Goal: Information Seeking & Learning: Learn about a topic

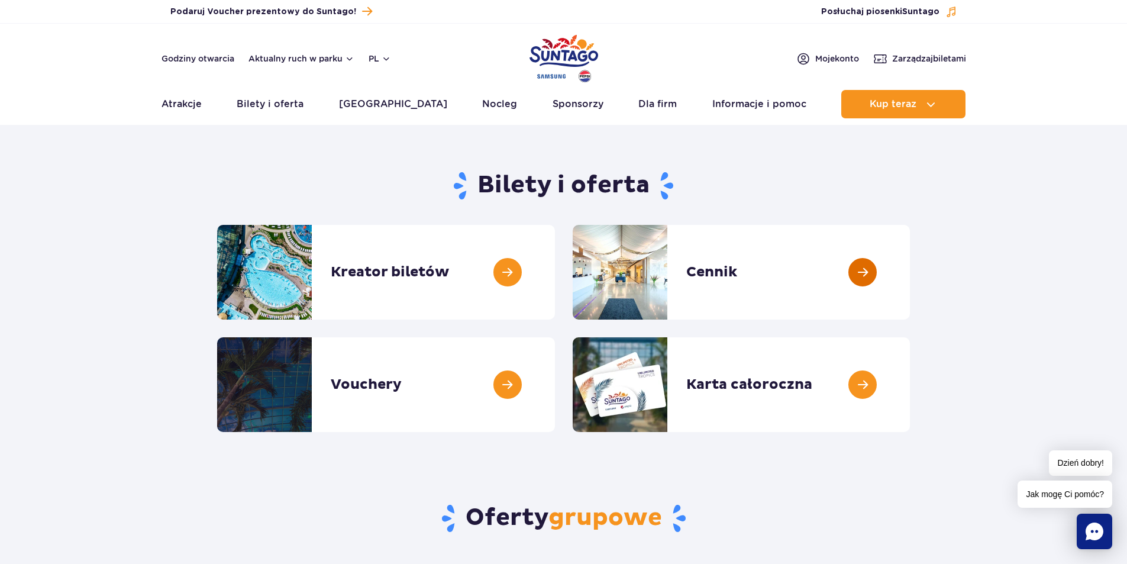
click at [910, 273] on link at bounding box center [910, 272] width 0 height 95
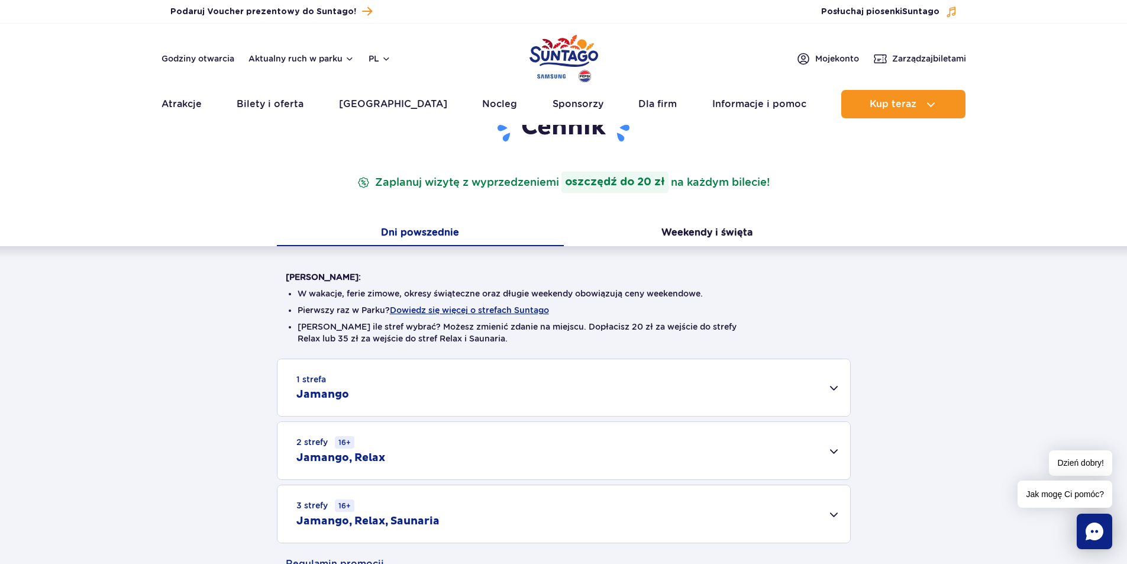
scroll to position [237, 0]
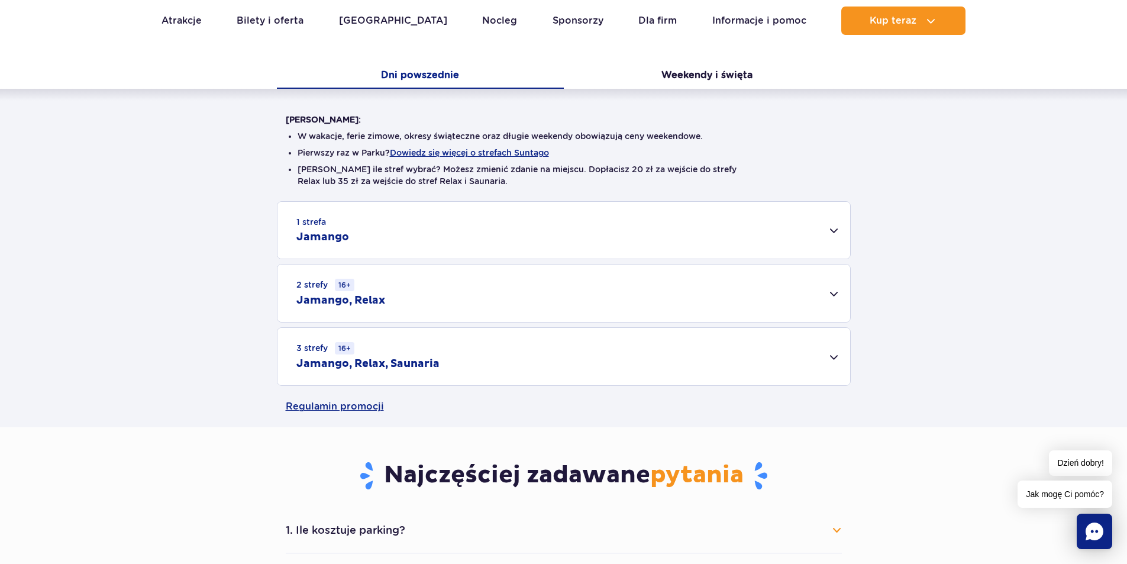
click at [835, 232] on div "1 strefa Jamango" at bounding box center [563, 230] width 573 height 57
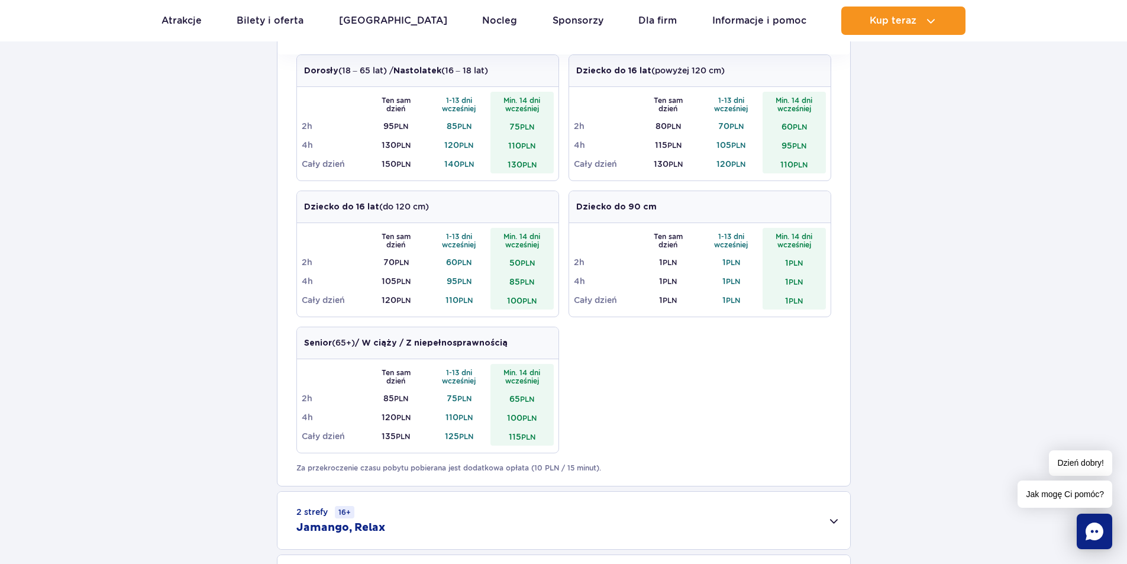
scroll to position [710, 0]
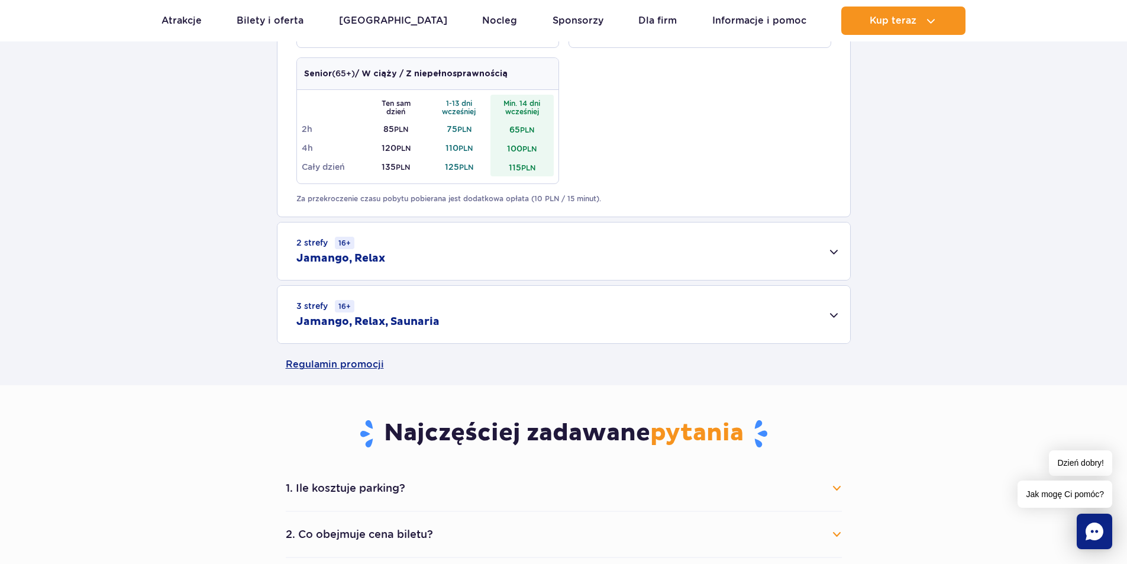
click at [838, 314] on div "3 strefy 16+ Jamango, Relax, Saunaria" at bounding box center [563, 314] width 573 height 57
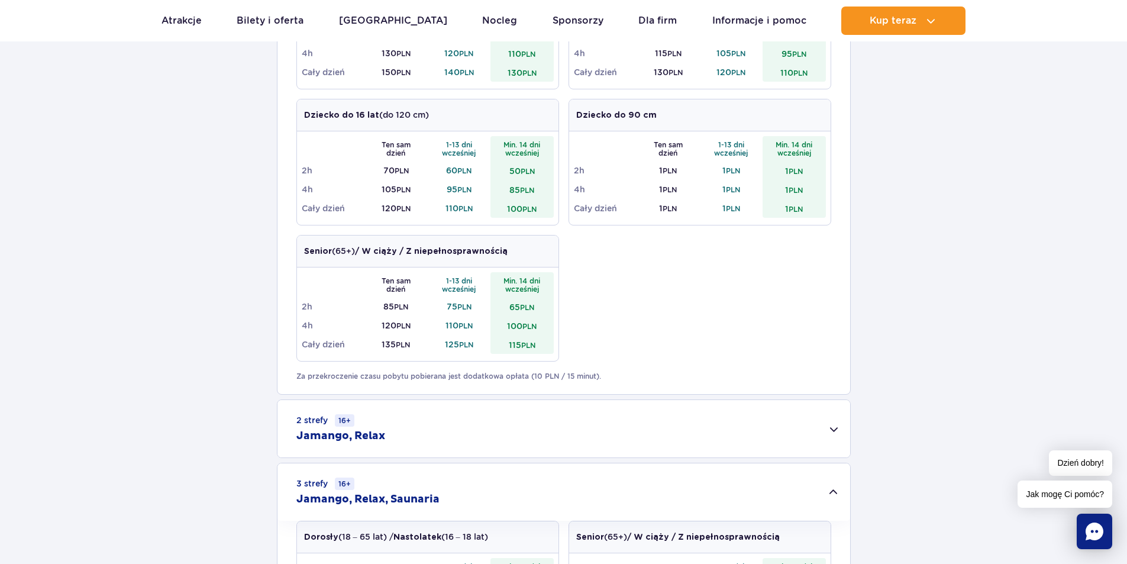
scroll to position [0, 0]
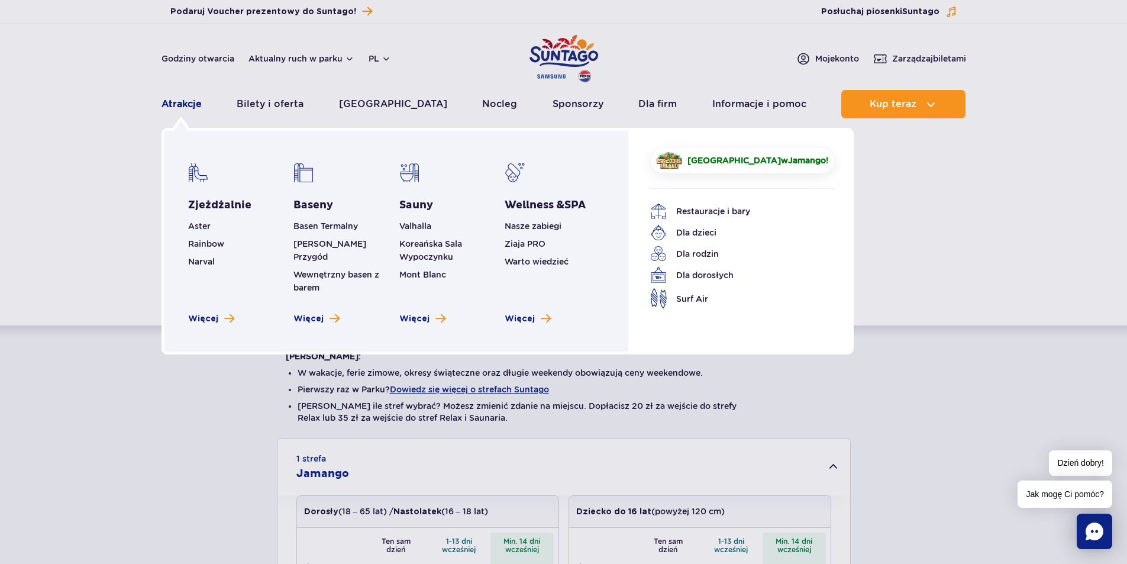
click at [184, 105] on link "Atrakcje" at bounding box center [181, 104] width 40 height 28
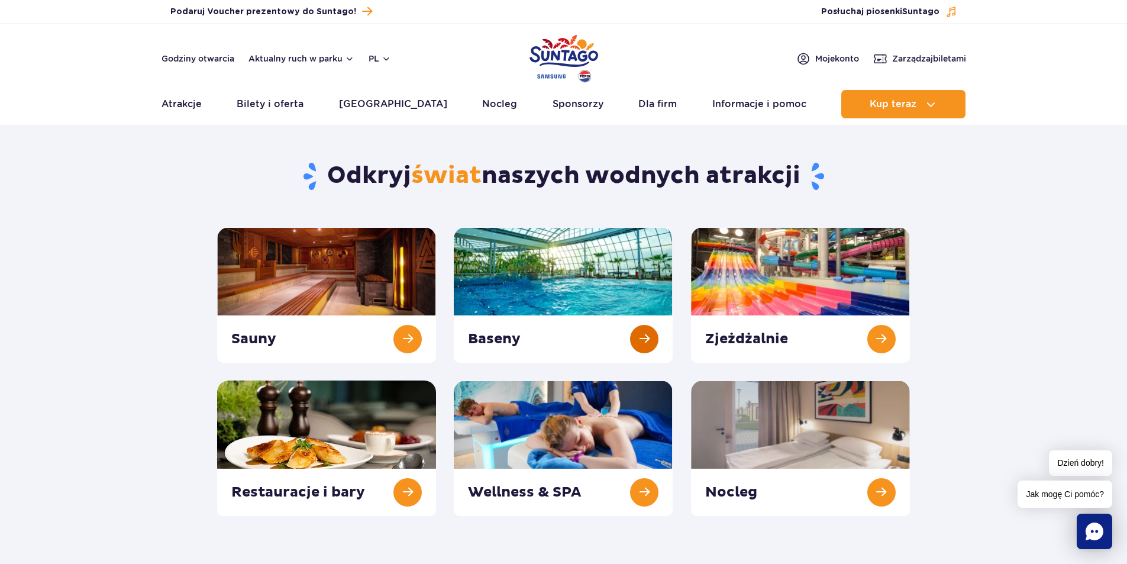
click at [645, 337] on link at bounding box center [563, 294] width 219 height 135
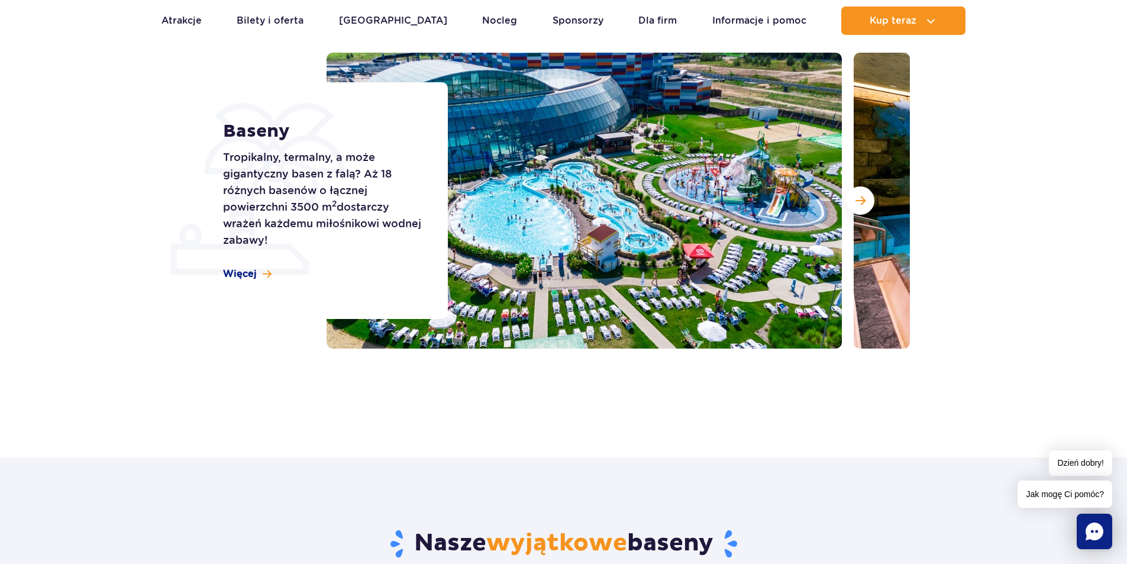
scroll to position [118, 0]
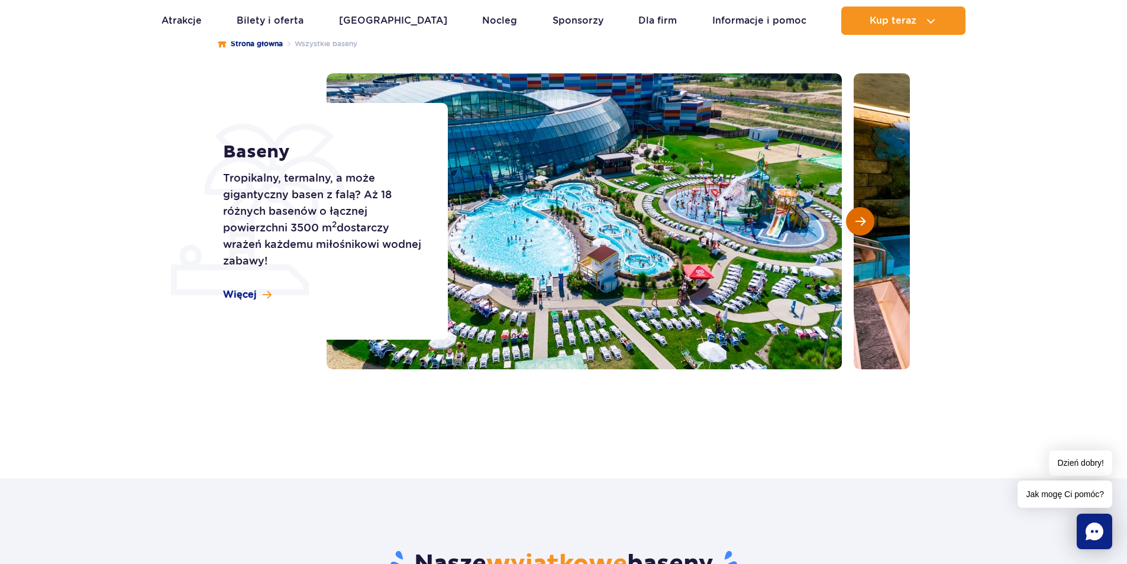
click at [861, 222] on span "Następny slajd" at bounding box center [860, 221] width 10 height 11
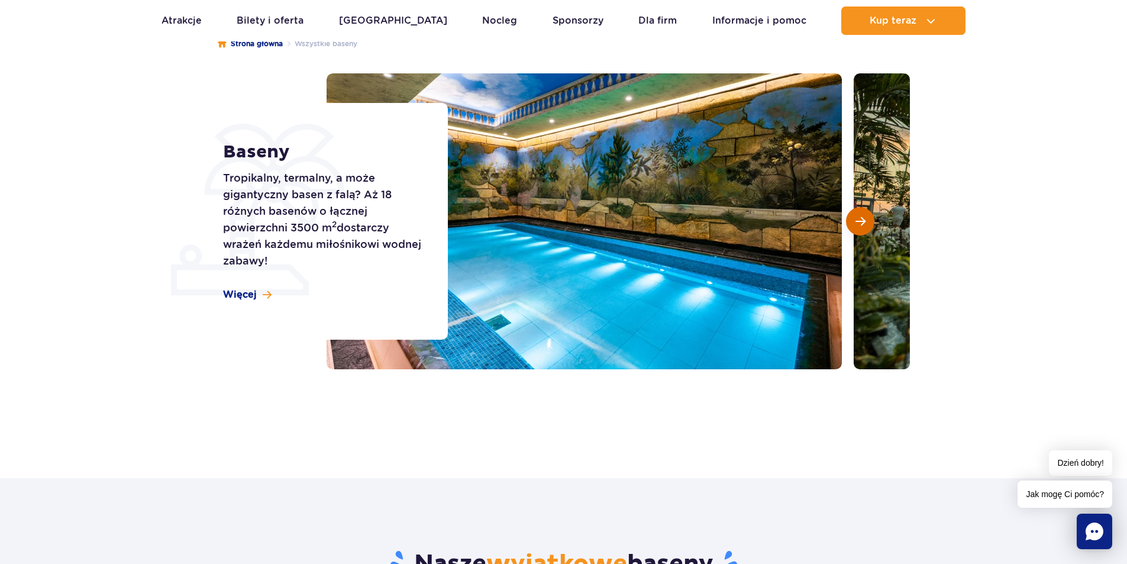
click at [861, 222] on span "Następny slajd" at bounding box center [860, 221] width 10 height 11
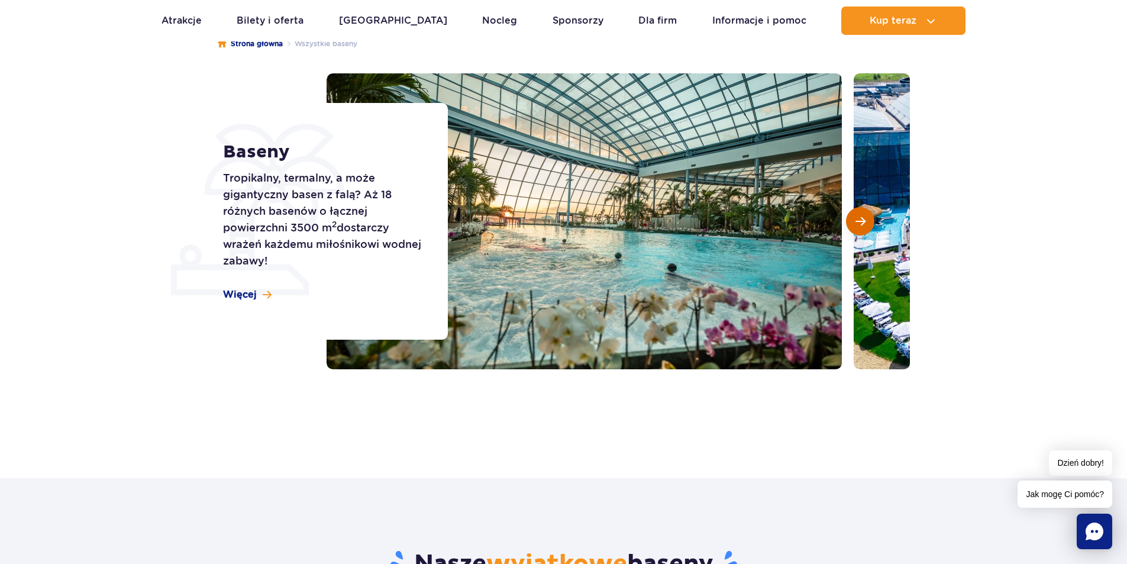
click at [861, 222] on span "Następny slajd" at bounding box center [860, 221] width 10 height 11
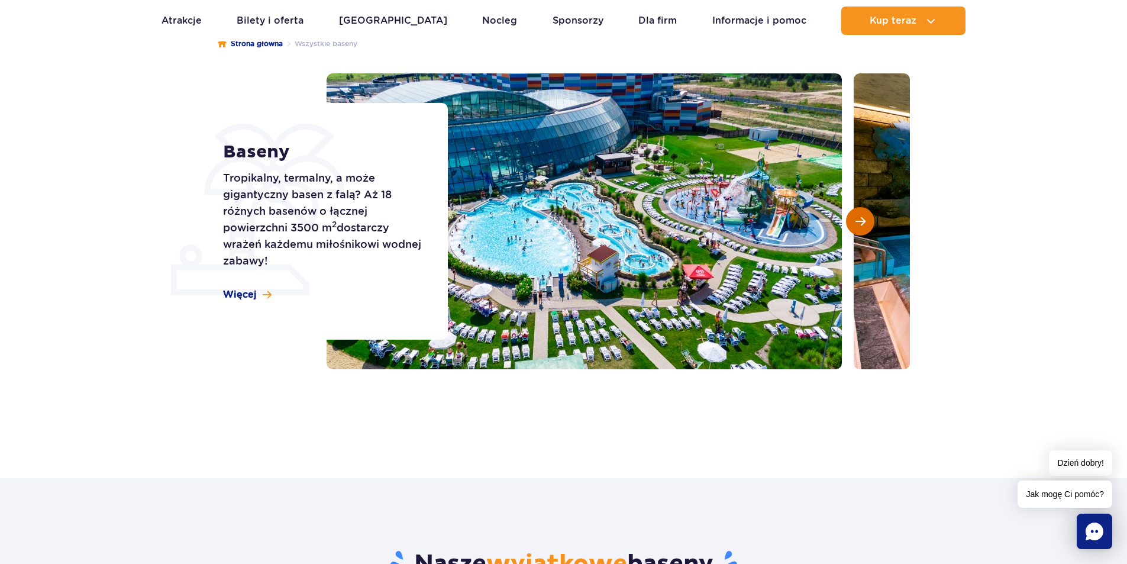
click at [863, 221] on span "Następny slajd" at bounding box center [860, 221] width 10 height 11
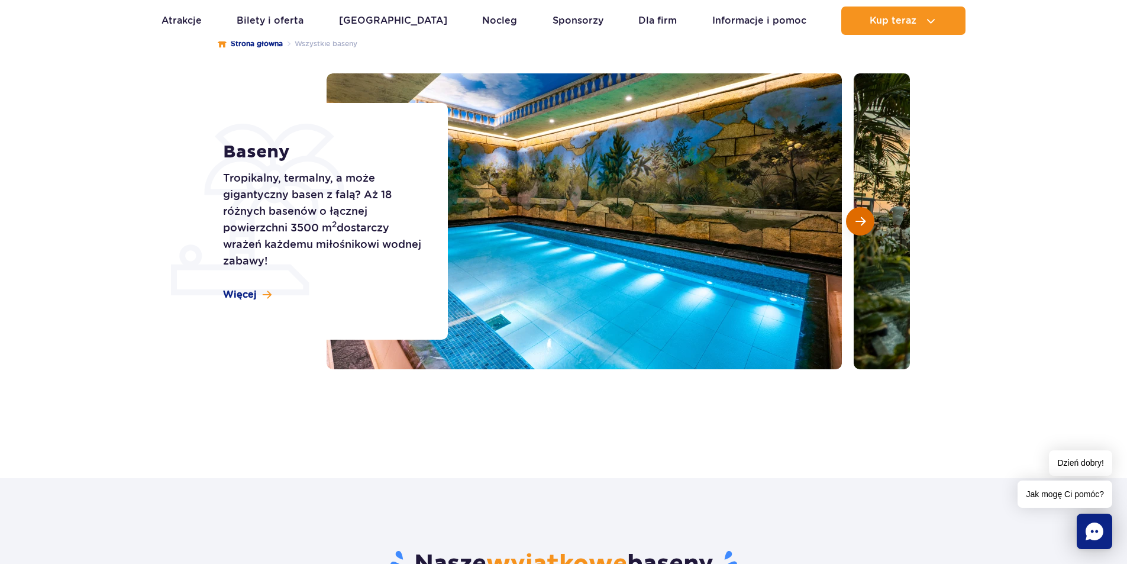
click at [863, 221] on span "Następny slajd" at bounding box center [860, 221] width 10 height 11
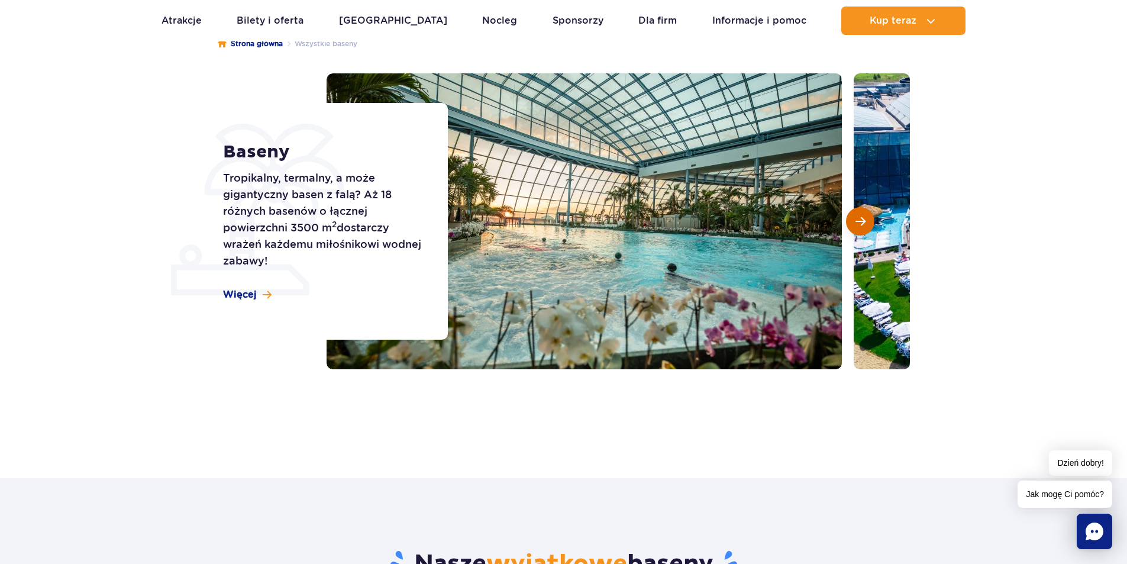
click at [863, 221] on span "Następny slajd" at bounding box center [860, 221] width 10 height 11
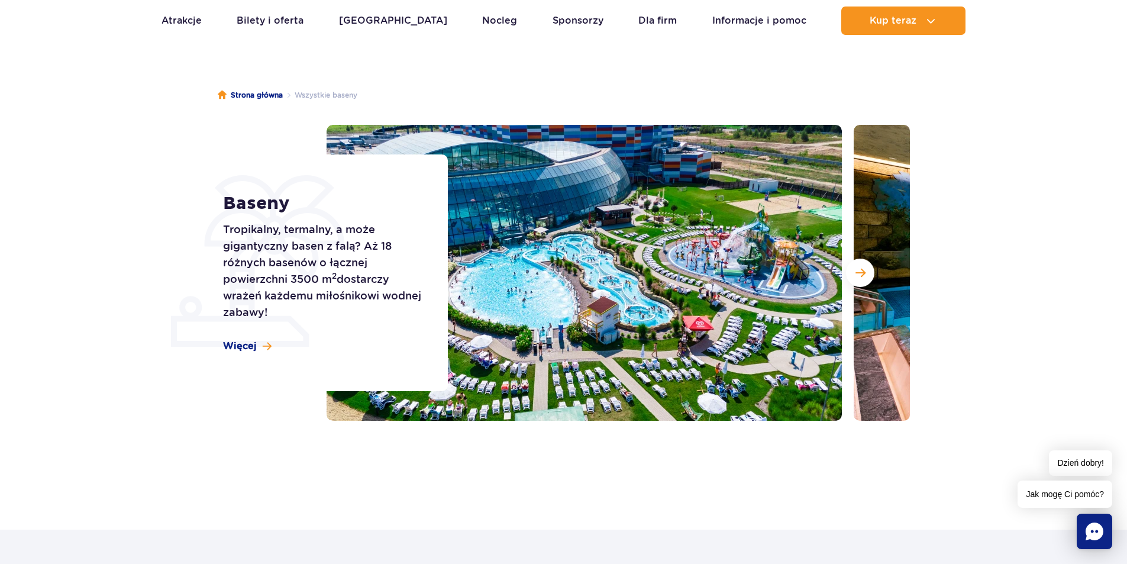
scroll to position [0, 0]
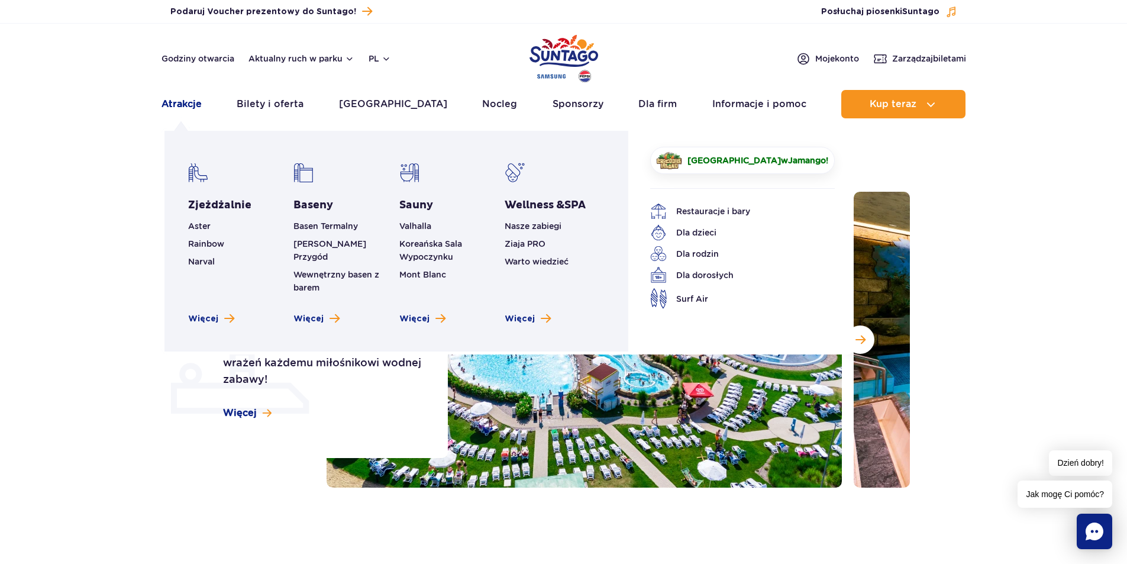
click at [193, 107] on link "Atrakcje" at bounding box center [181, 104] width 40 height 28
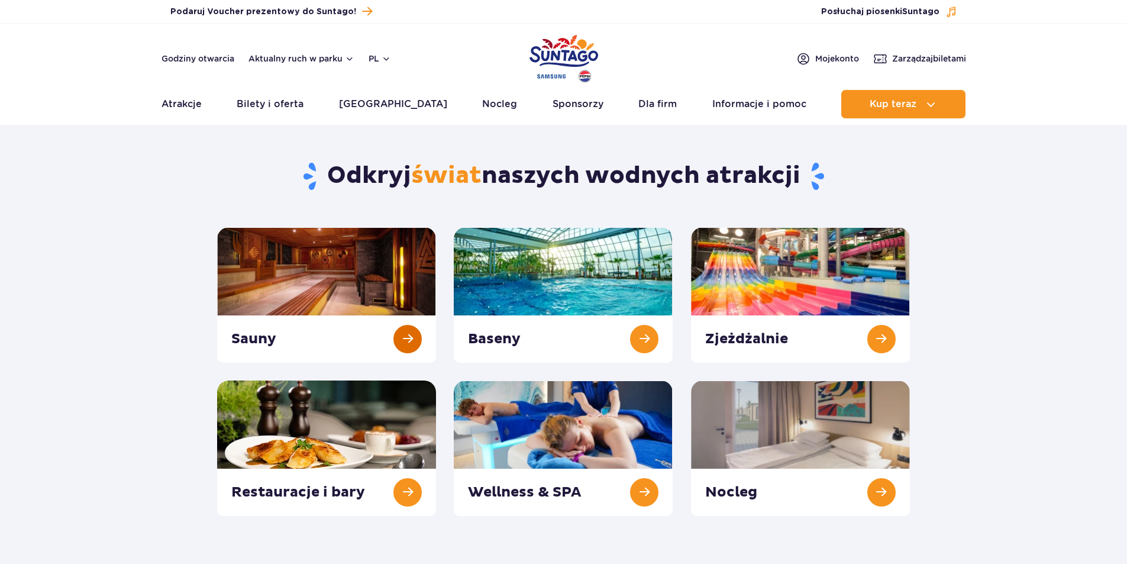
click at [409, 340] on link at bounding box center [326, 294] width 219 height 135
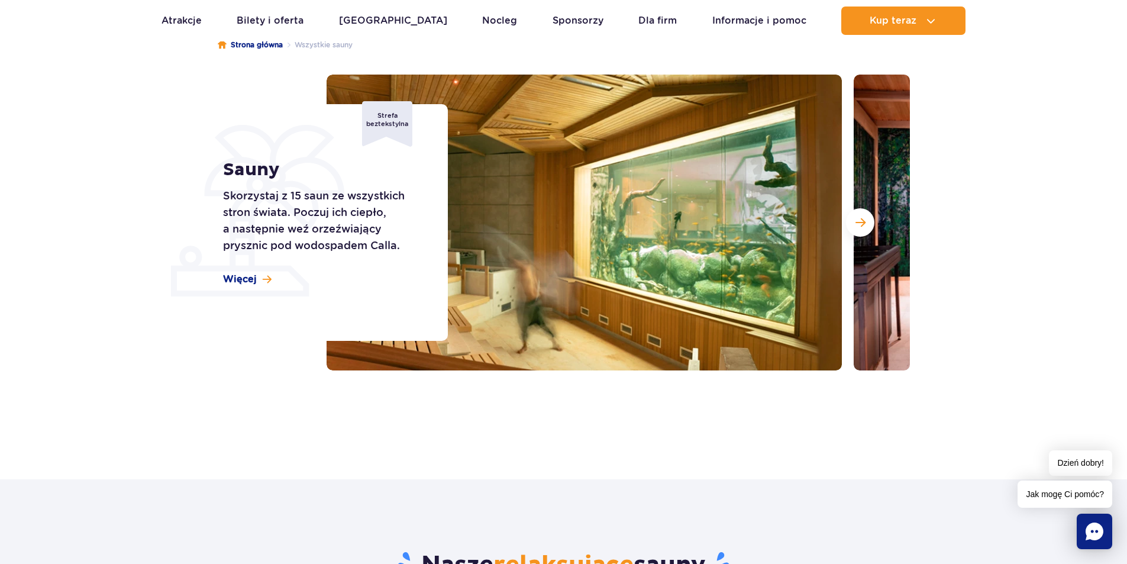
scroll to position [118, 0]
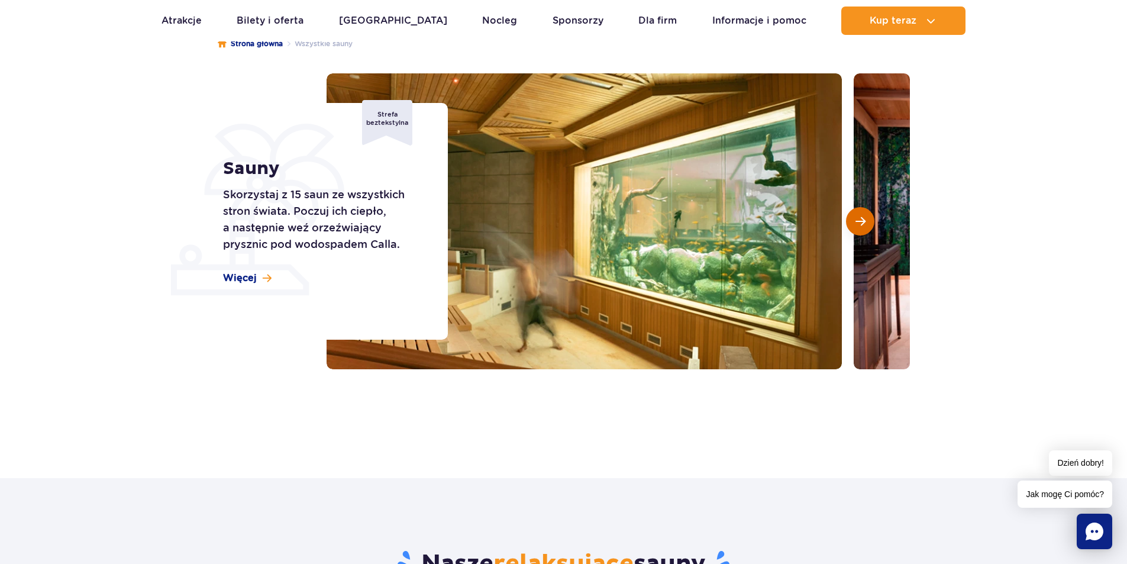
click at [861, 220] on span "Następny slajd" at bounding box center [860, 221] width 10 height 11
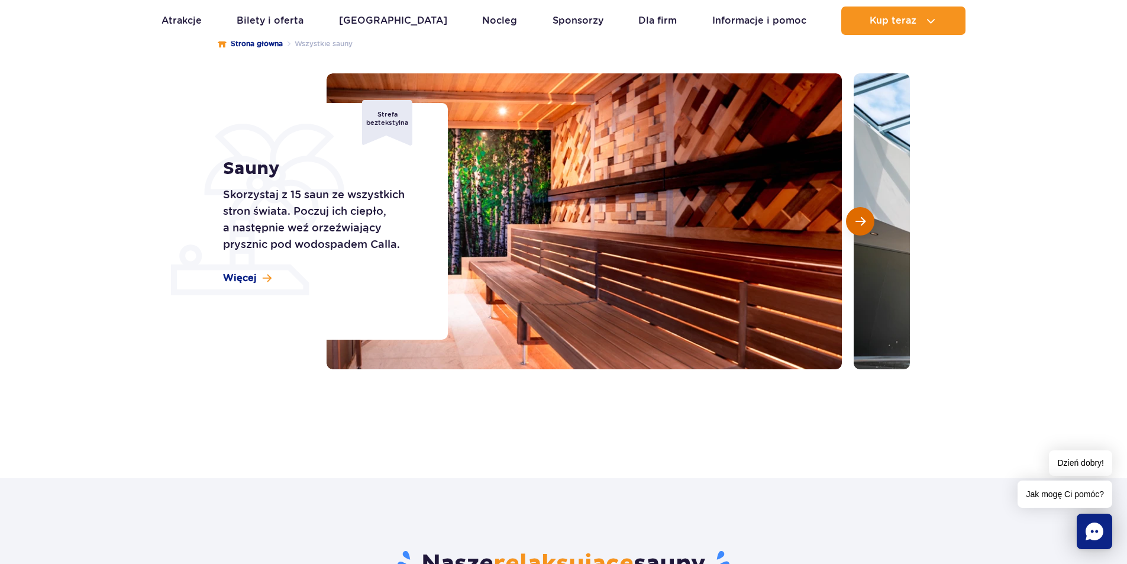
click at [861, 220] on span "Następny slajd" at bounding box center [860, 221] width 10 height 11
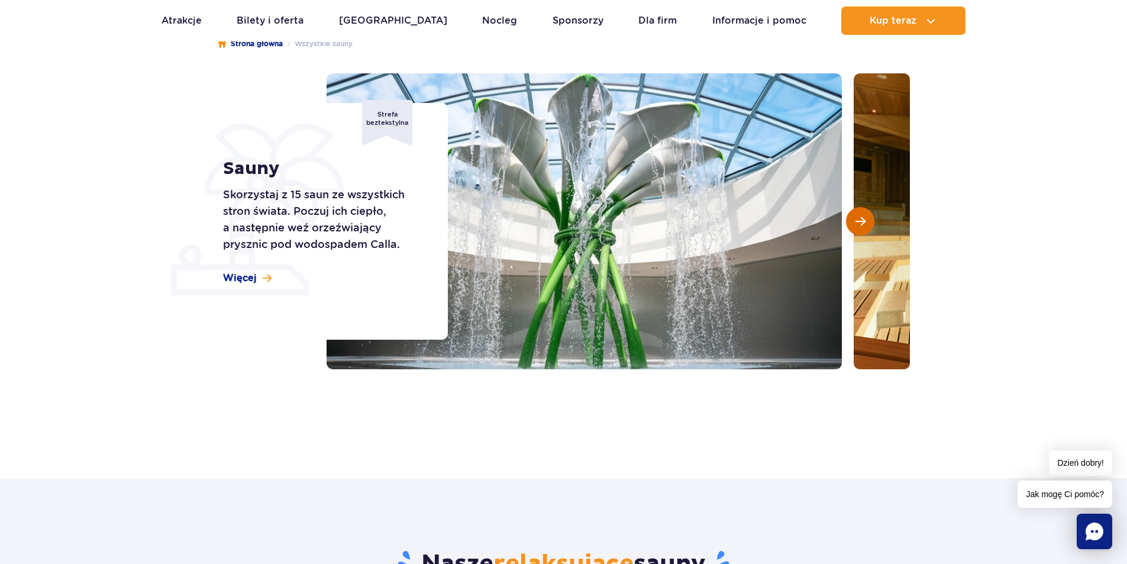
click at [861, 219] on span "Następny slajd" at bounding box center [860, 221] width 10 height 11
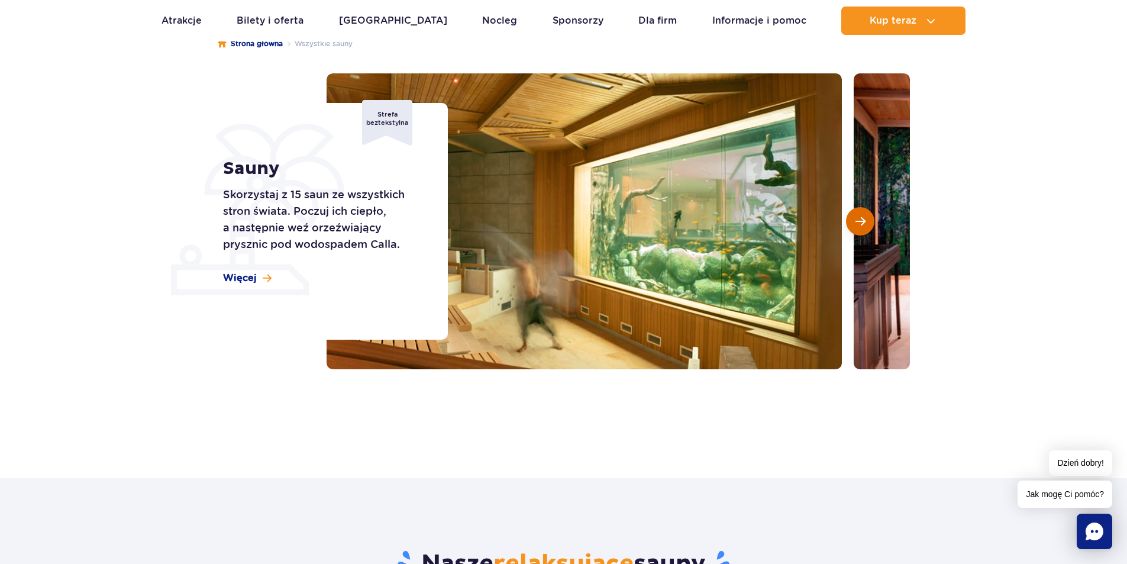
click at [861, 219] on span "Następny slajd" at bounding box center [860, 221] width 10 height 11
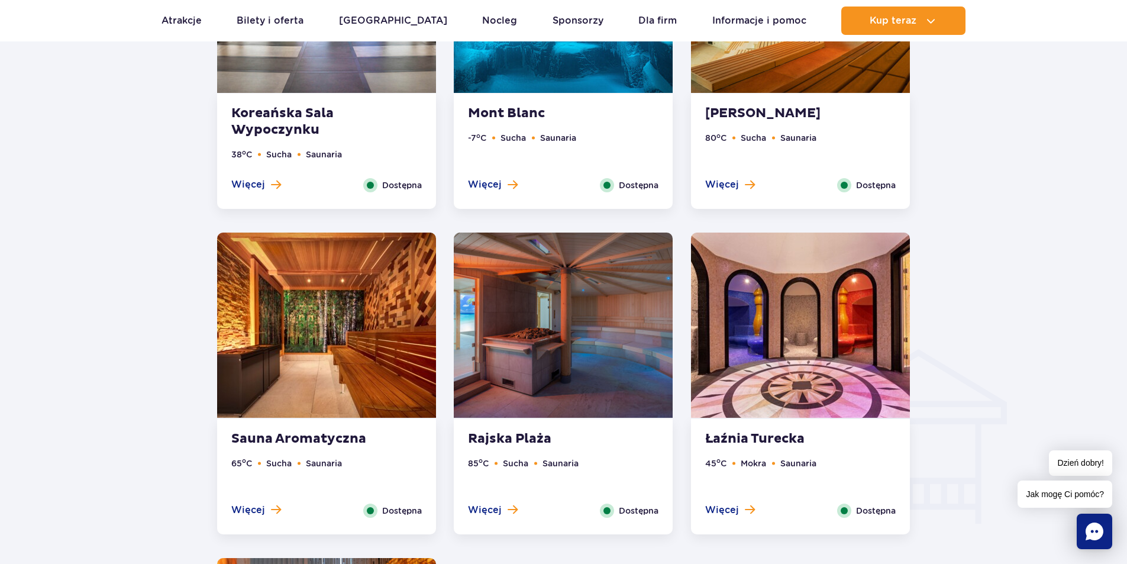
scroll to position [1183, 0]
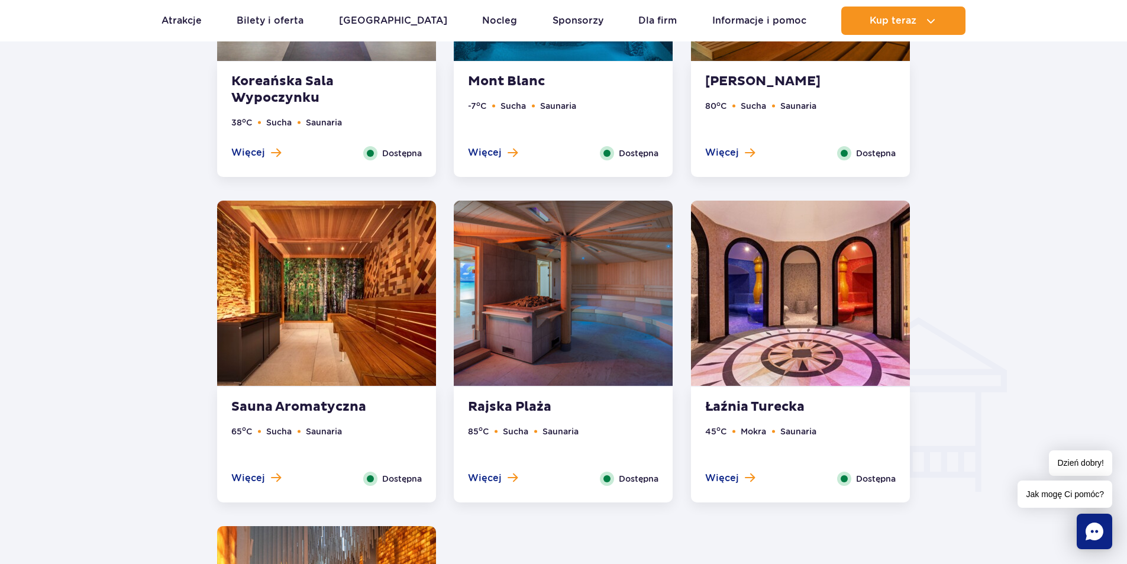
click at [278, 410] on strong "Sauna Aromatyczna" at bounding box center [302, 407] width 143 height 17
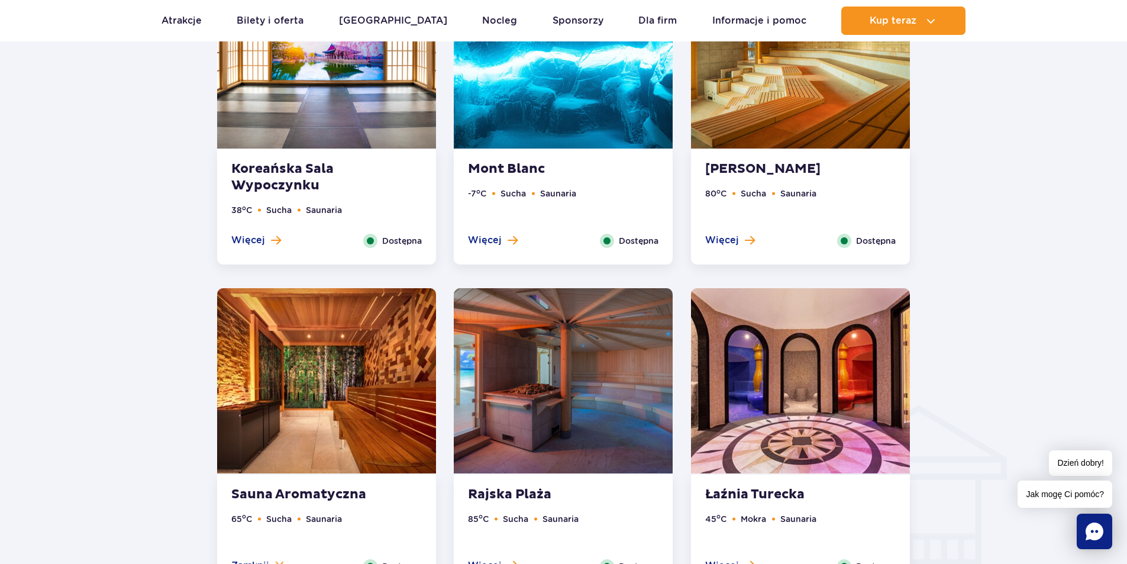
scroll to position [1168, 0]
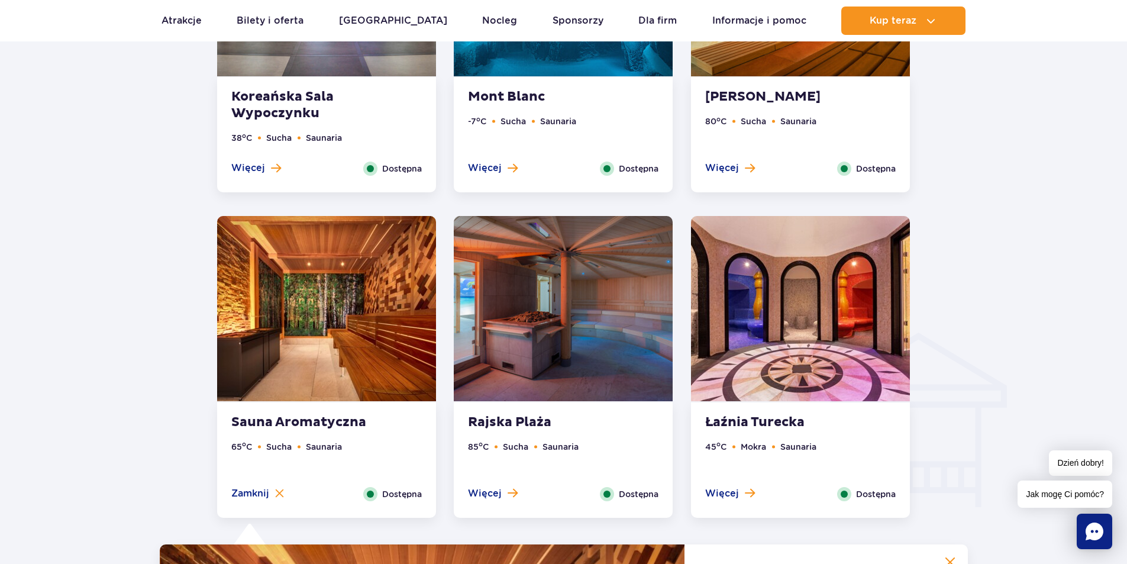
click at [510, 423] on strong "Rajska Plaża" at bounding box center [539, 422] width 143 height 17
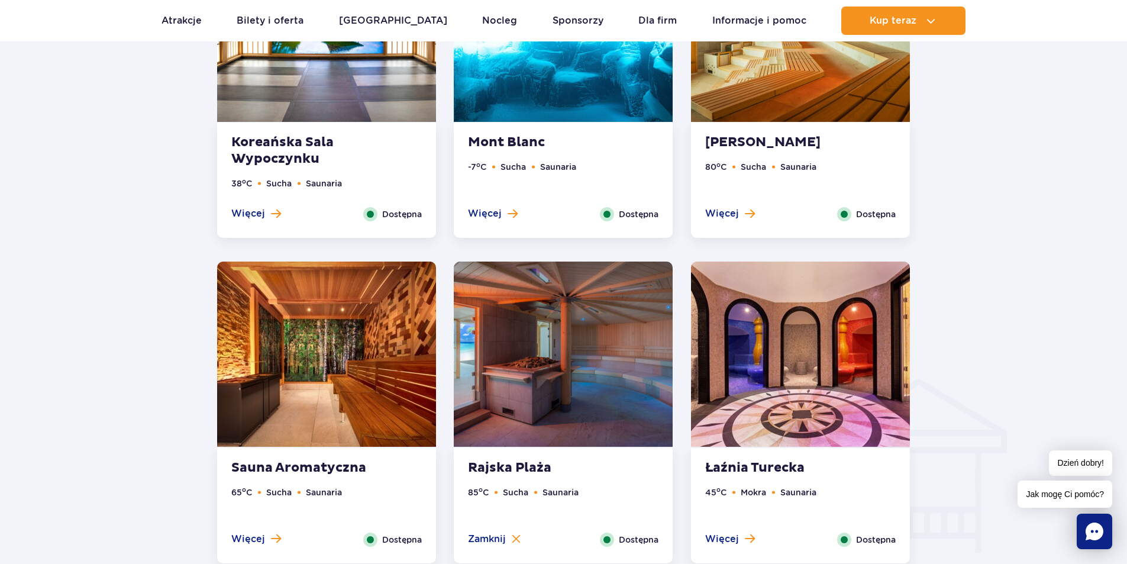
scroll to position [1049, 0]
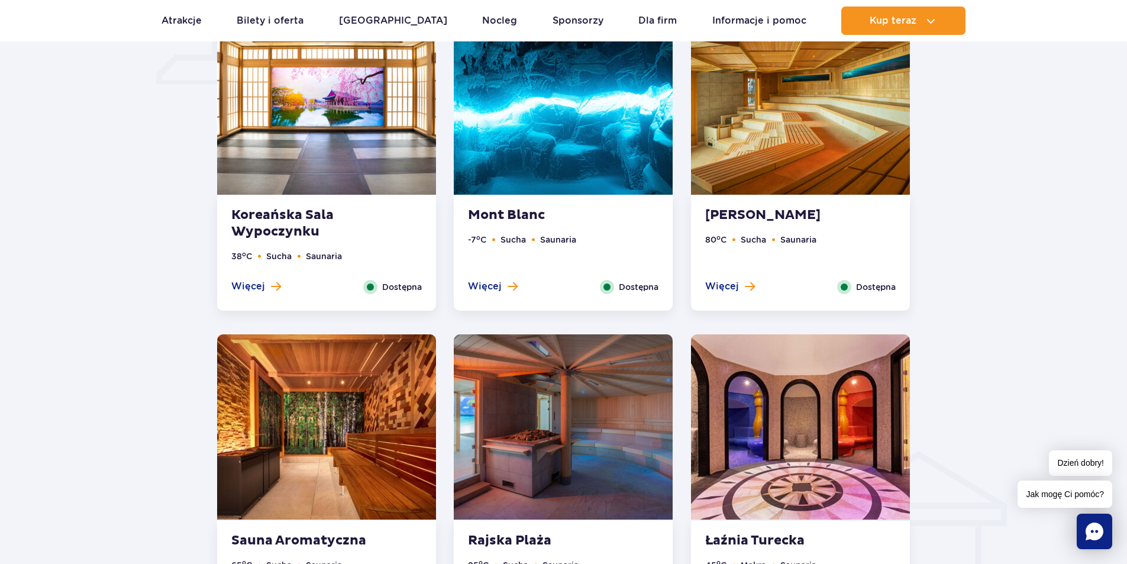
click at [289, 224] on strong "Koreańska Sala Wypoczynku" at bounding box center [302, 223] width 143 height 33
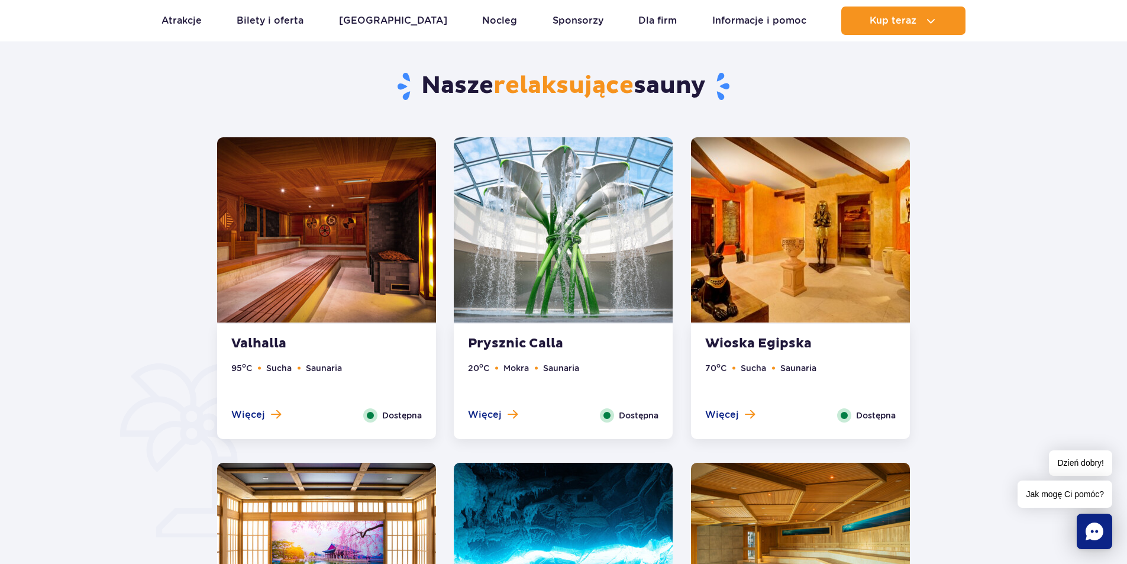
scroll to position [606, 0]
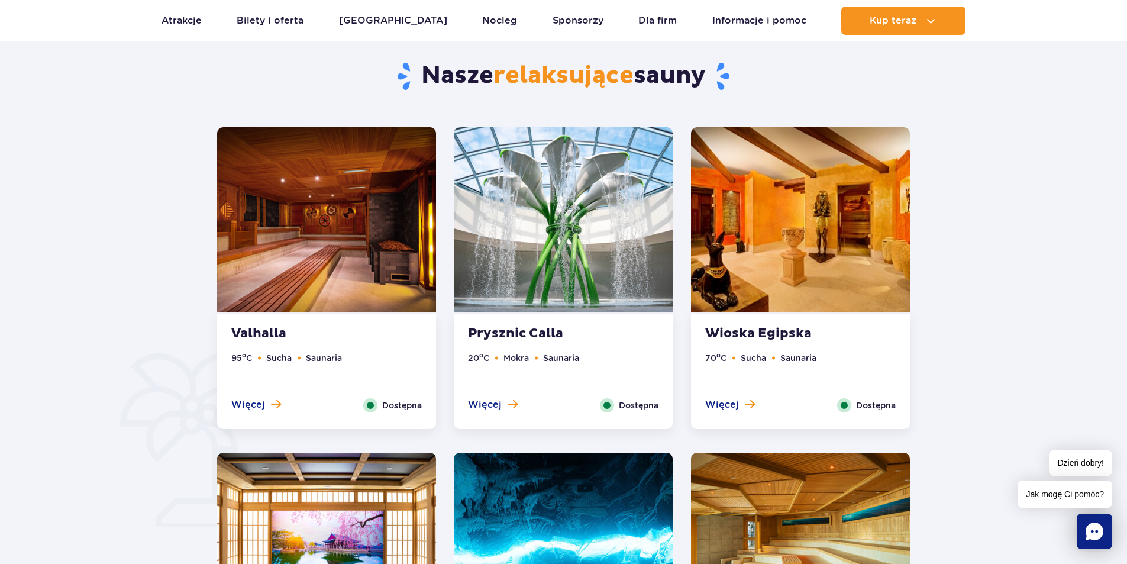
click at [520, 332] on strong "Prysznic Calla" at bounding box center [539, 333] width 143 height 17
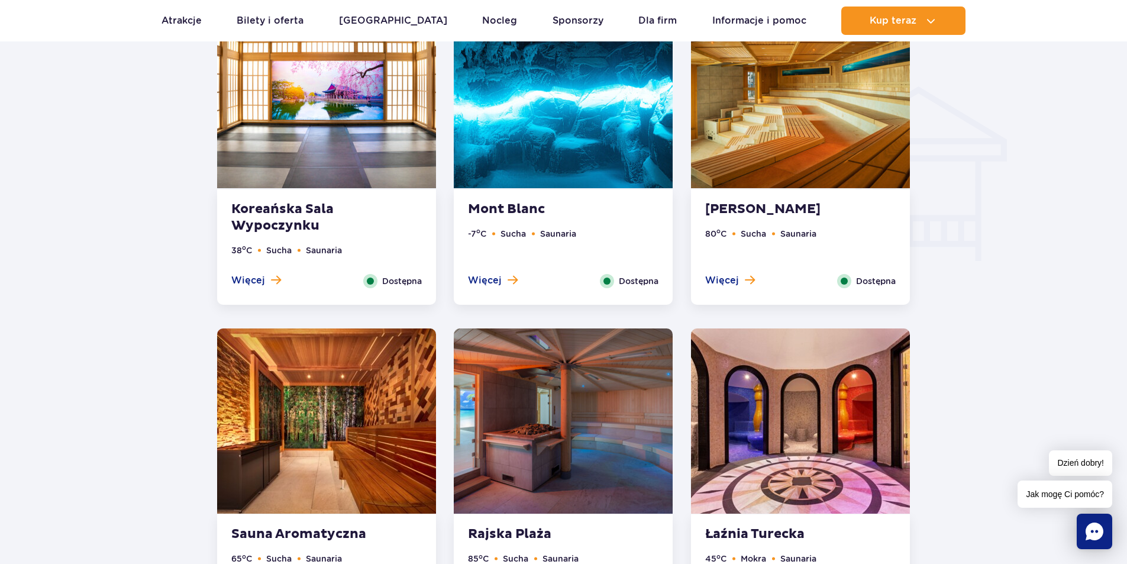
scroll to position [1420, 0]
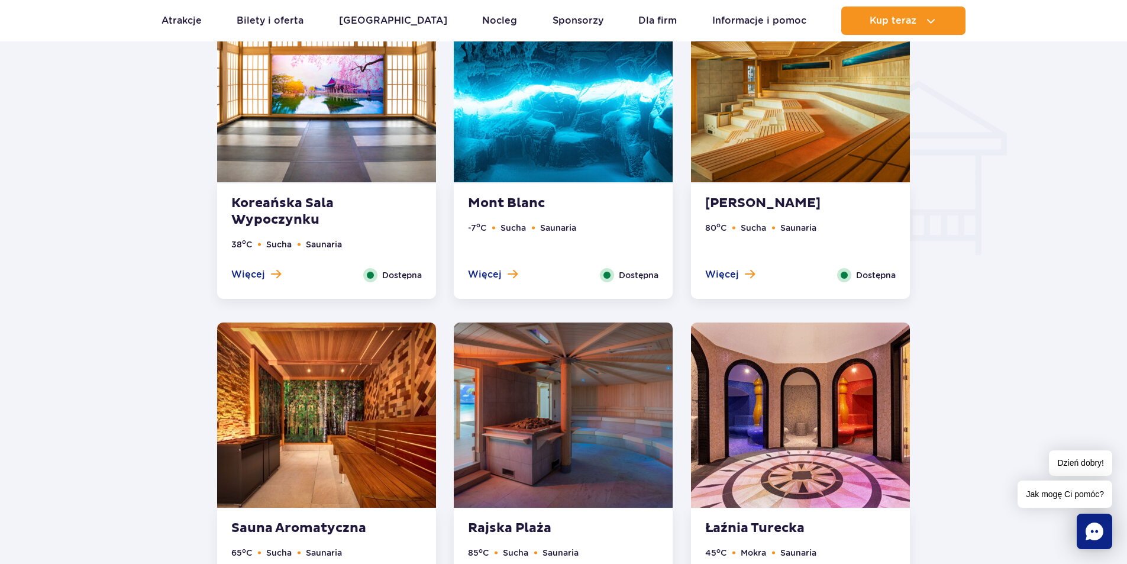
click at [512, 202] on strong "Mont Blanc" at bounding box center [539, 203] width 143 height 17
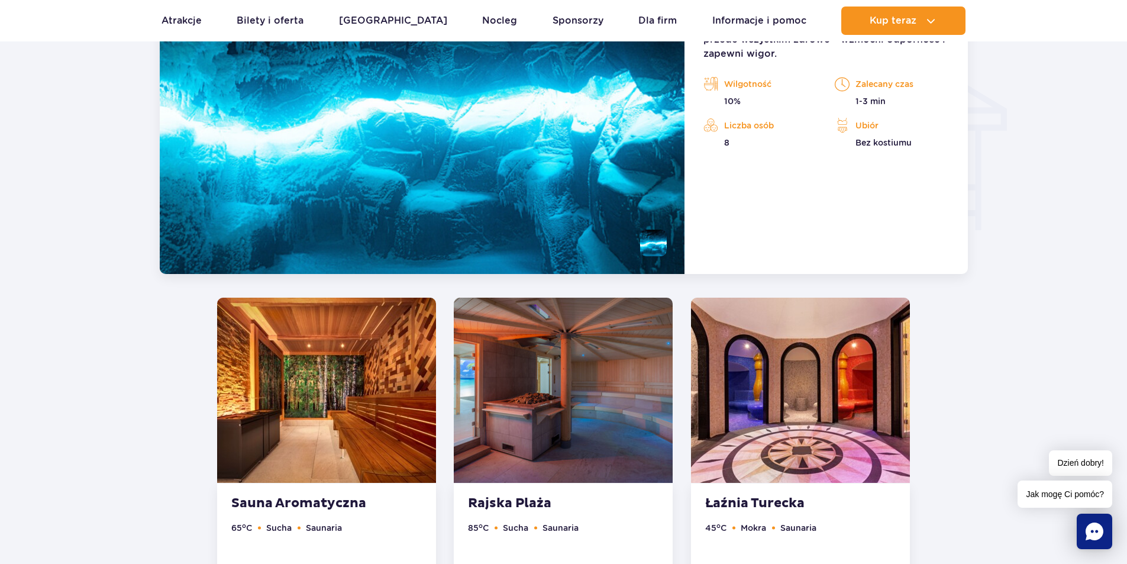
scroll to position [1257, 0]
